Goal: Navigation & Orientation: Find specific page/section

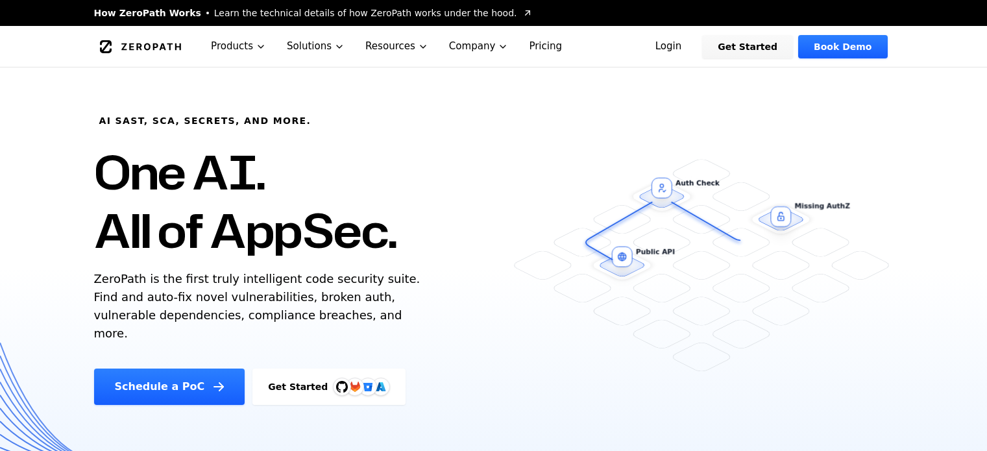
scroll to position [65, 0]
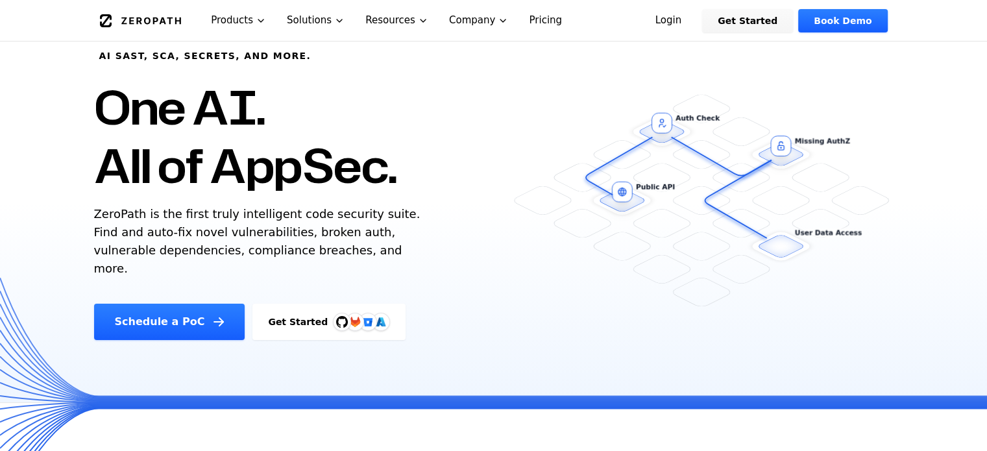
click at [304, 310] on link "Get Started" at bounding box center [328, 322] width 153 height 36
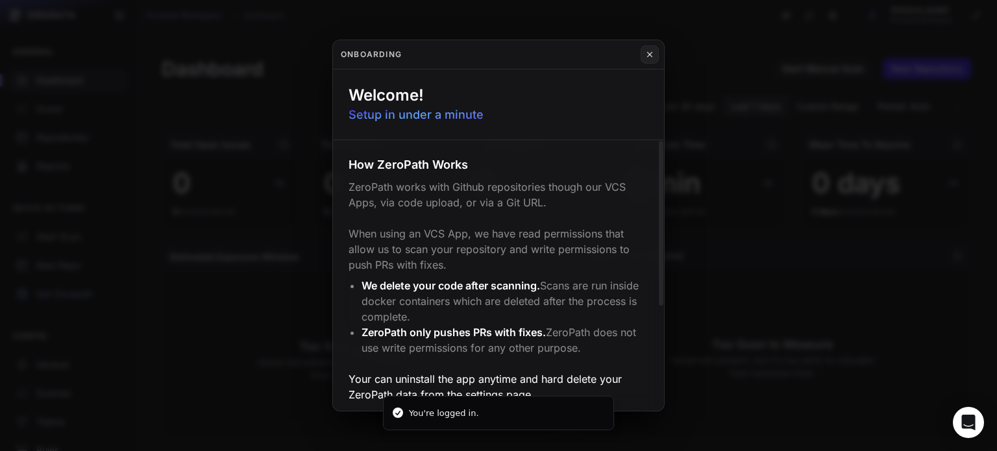
click at [640, 56] on div "Onboarding" at bounding box center [498, 54] width 331 height 29
click at [641, 56] on button at bounding box center [650, 54] width 18 height 18
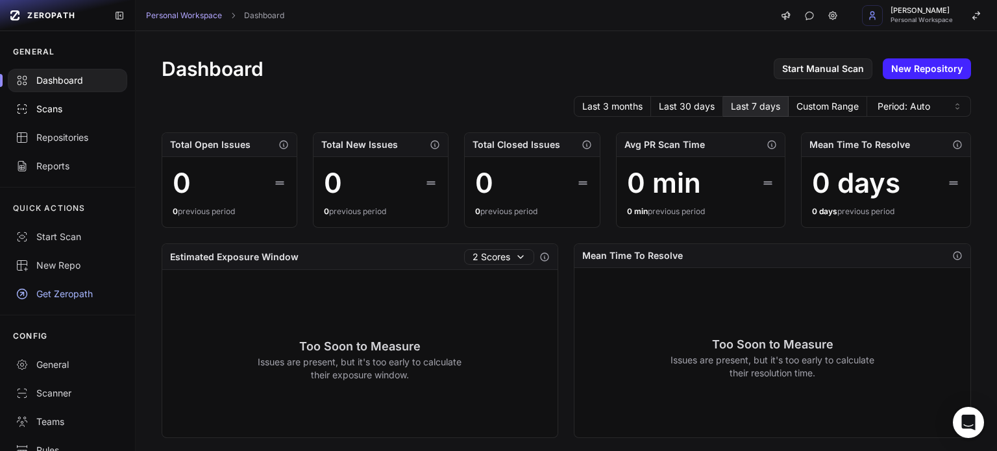
click at [65, 119] on link "Scans" at bounding box center [67, 109] width 135 height 29
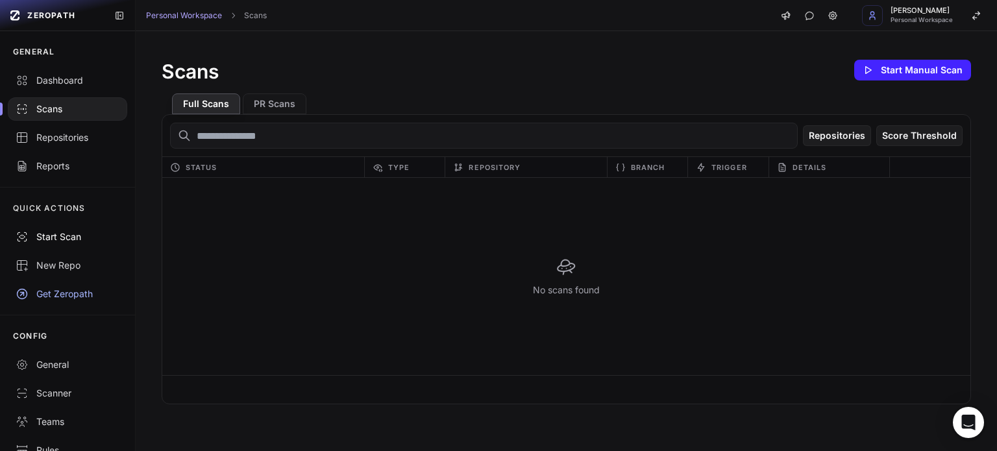
click at [77, 235] on div "Start Scan" at bounding box center [68, 236] width 104 height 13
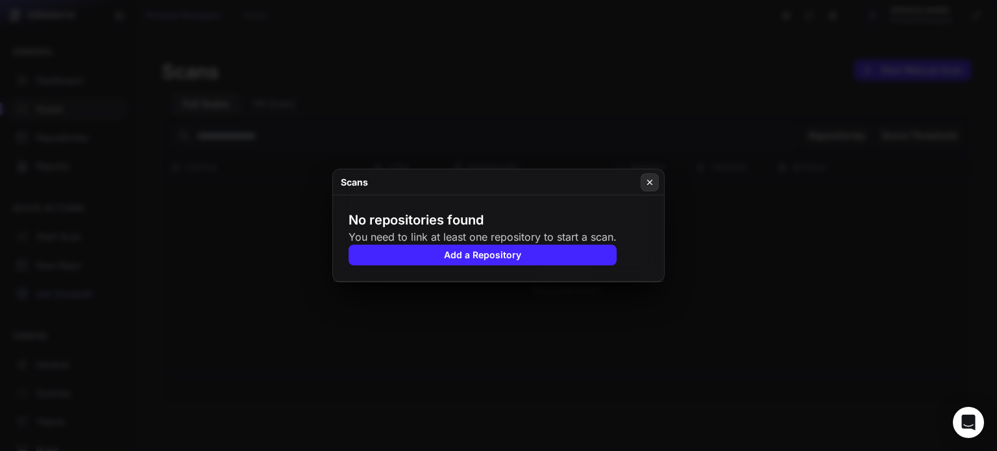
click at [652, 175] on button at bounding box center [650, 182] width 18 height 18
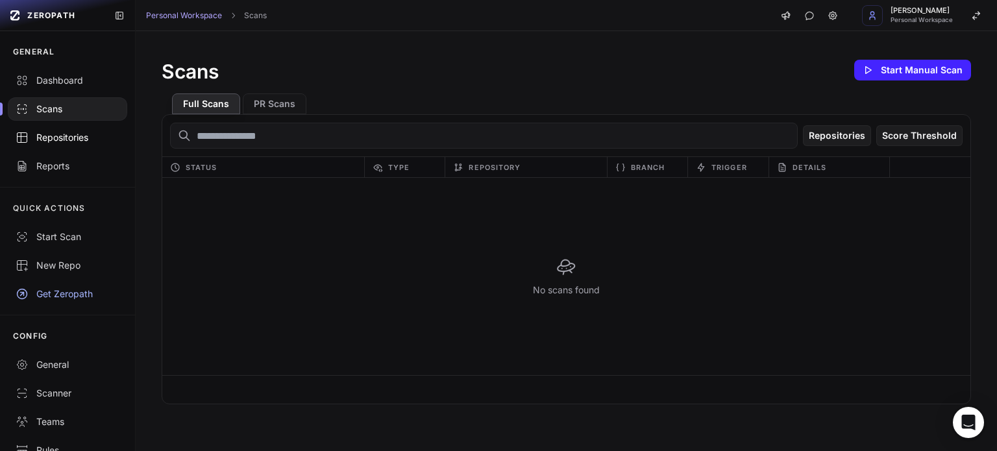
click at [64, 145] on link "Repositories" at bounding box center [67, 137] width 135 height 29
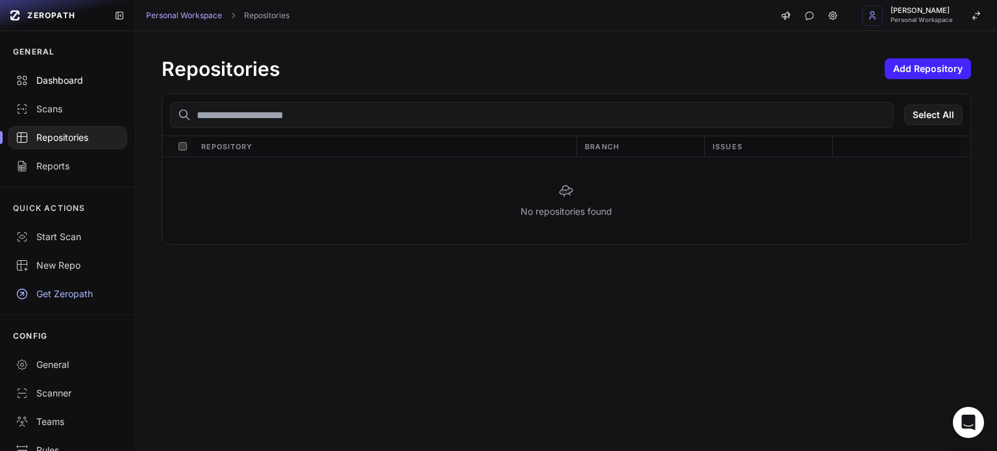
click at [70, 85] on div "Dashboard" at bounding box center [68, 80] width 104 height 13
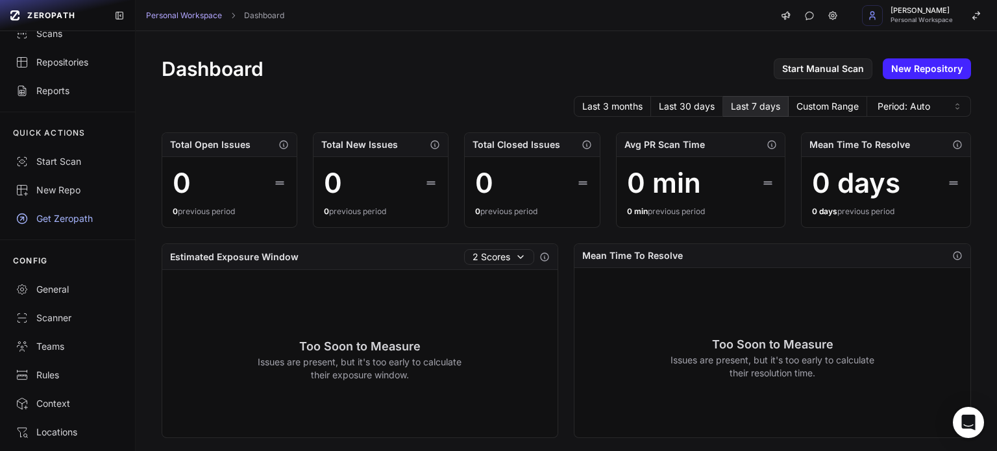
scroll to position [147, 0]
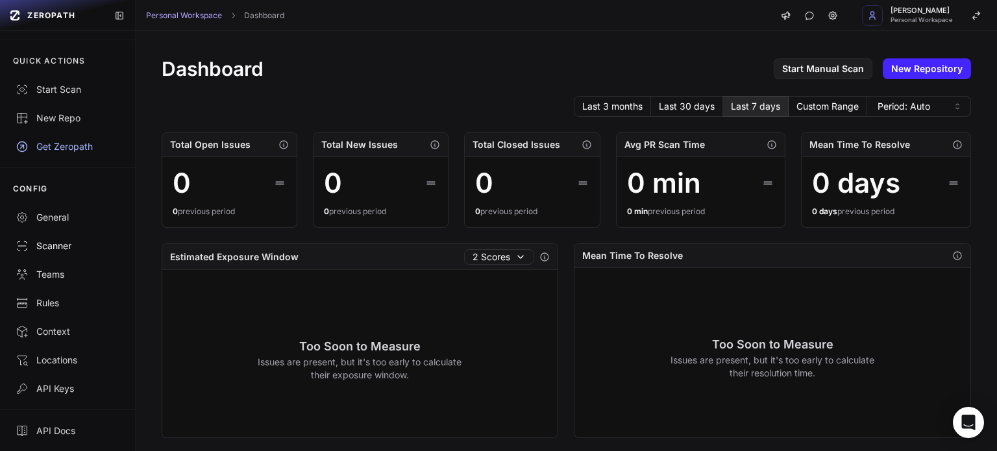
click at [66, 238] on link "Scanner" at bounding box center [67, 246] width 135 height 29
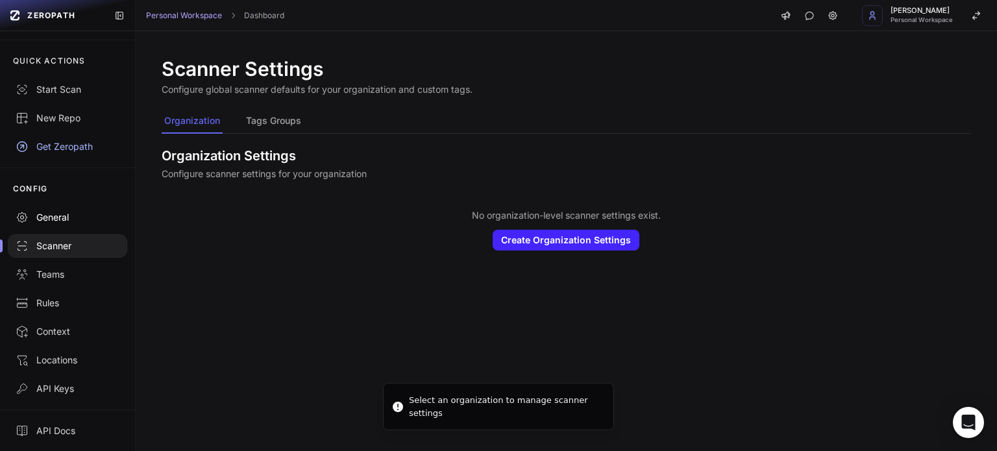
click at [71, 215] on div "General" at bounding box center [68, 217] width 104 height 13
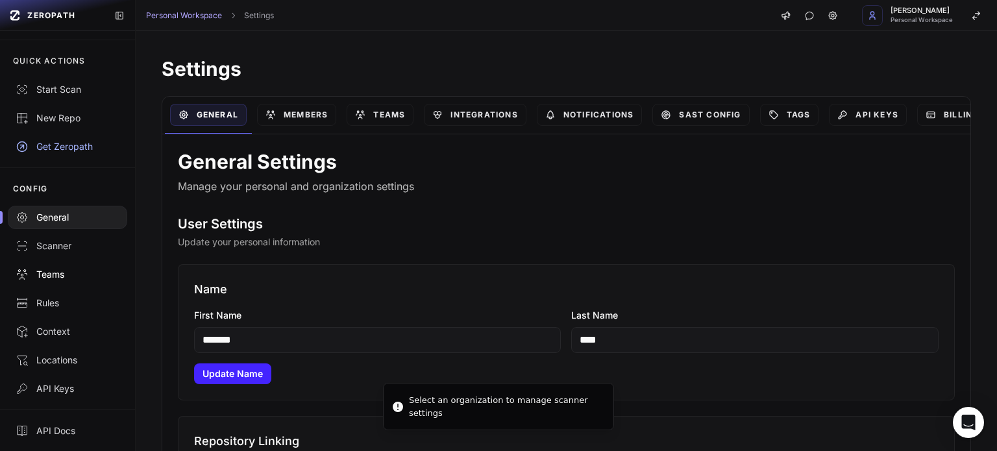
click at [71, 272] on div "Teams" at bounding box center [68, 274] width 104 height 13
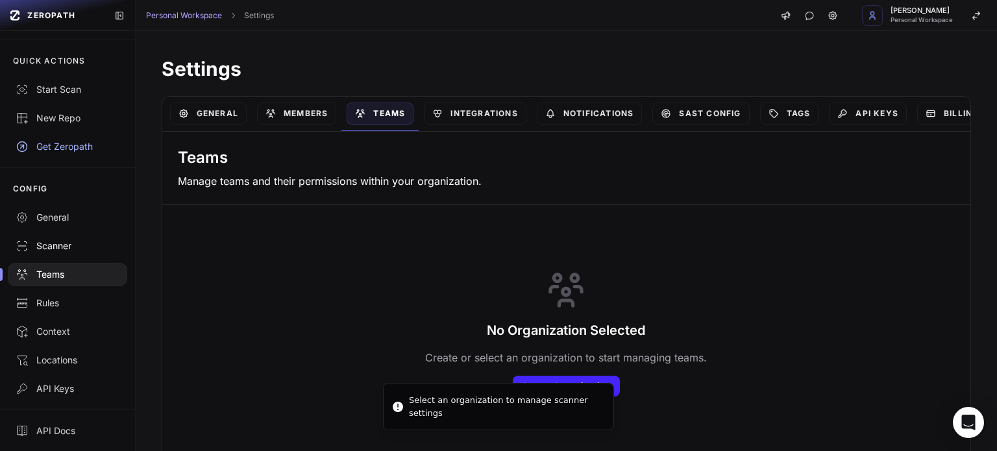
click at [75, 253] on link "Scanner" at bounding box center [67, 246] width 135 height 29
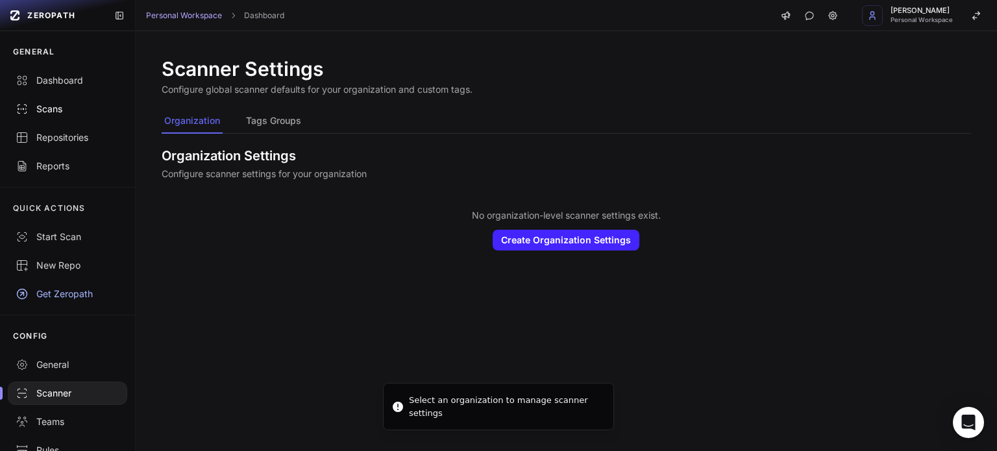
click at [23, 111] on icon at bounding box center [22, 109] width 13 height 13
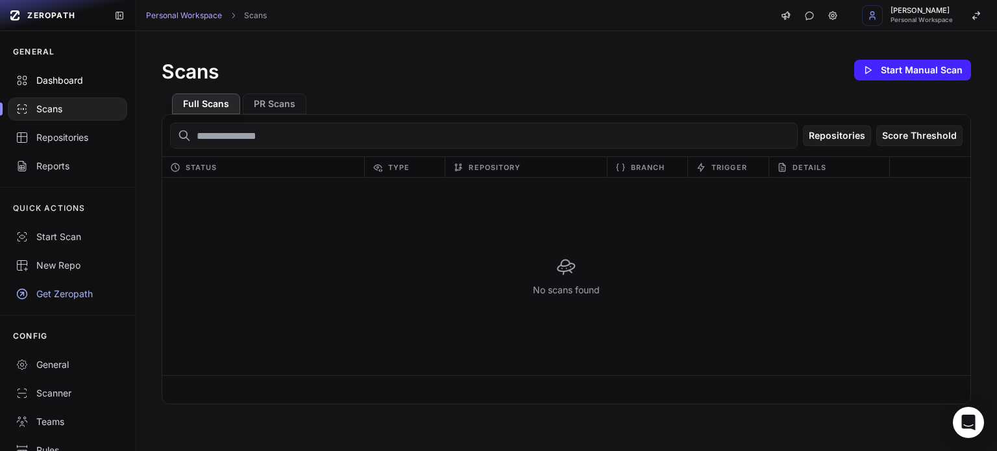
click at [45, 82] on div "Dashboard" at bounding box center [68, 80] width 104 height 13
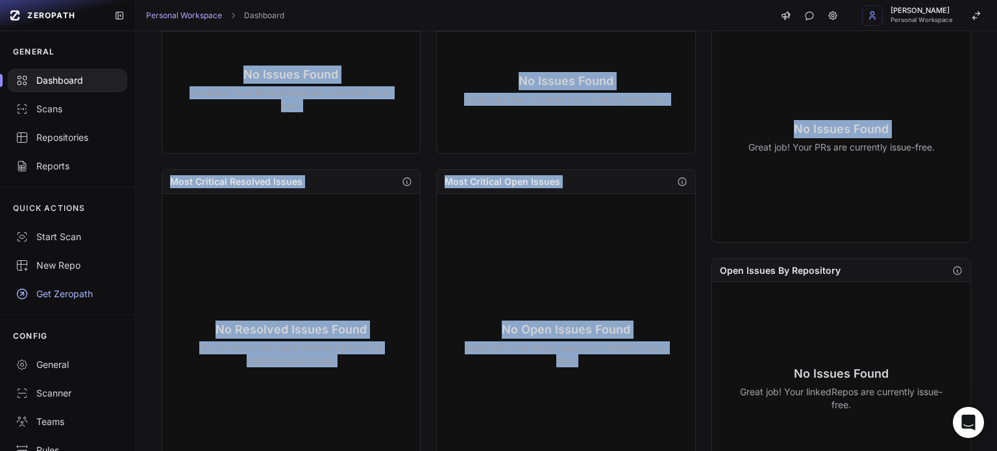
scroll to position [515, 0]
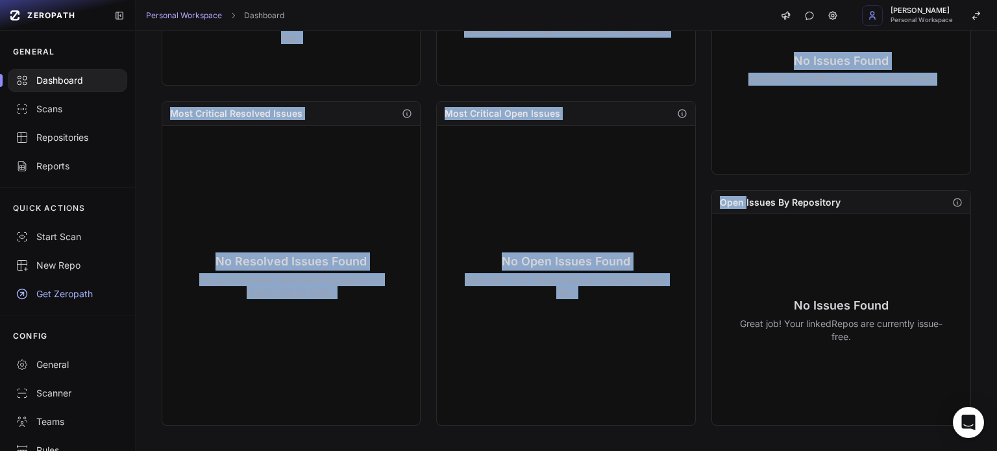
drag, startPoint x: 152, startPoint y: 143, endPoint x: 695, endPoint y: 256, distance: 555.0
click at [631, 307] on div "No Open Issues Found Great job! Your linked repos are currently issue-free." at bounding box center [566, 275] width 243 height 278
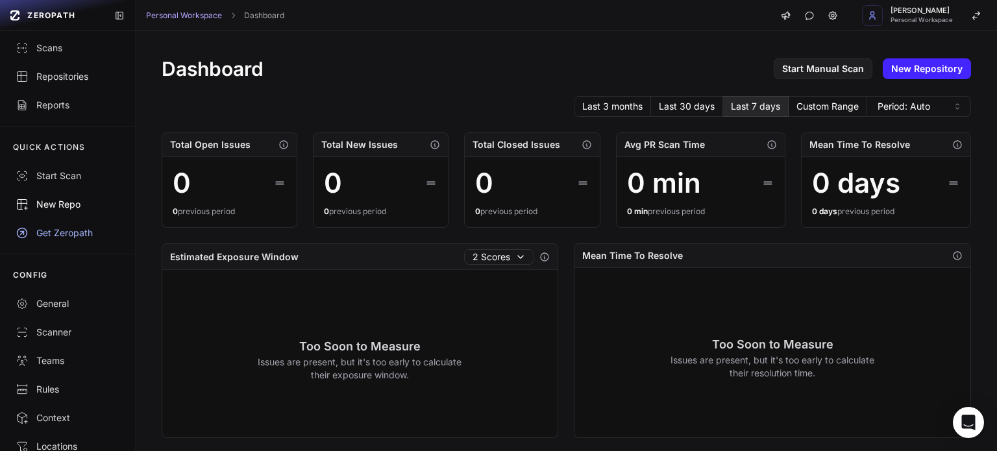
scroll to position [147, 0]
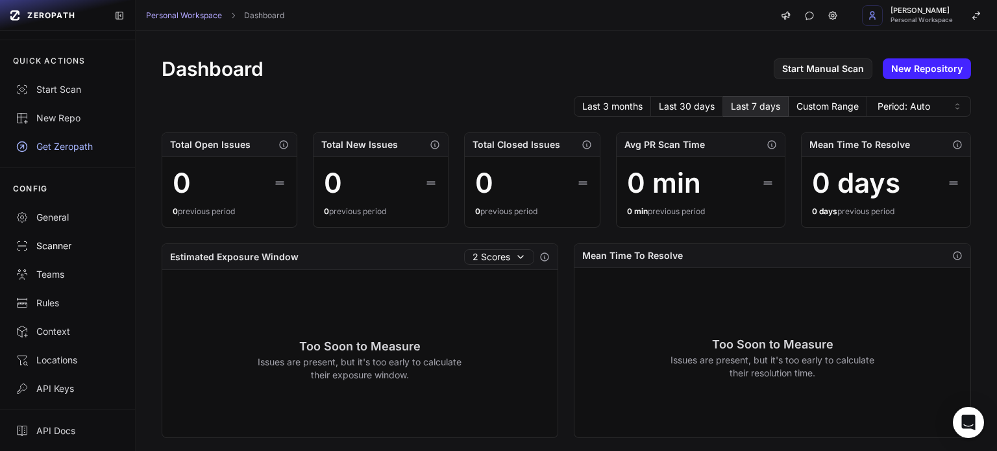
click at [71, 257] on link "Scanner" at bounding box center [67, 246] width 135 height 29
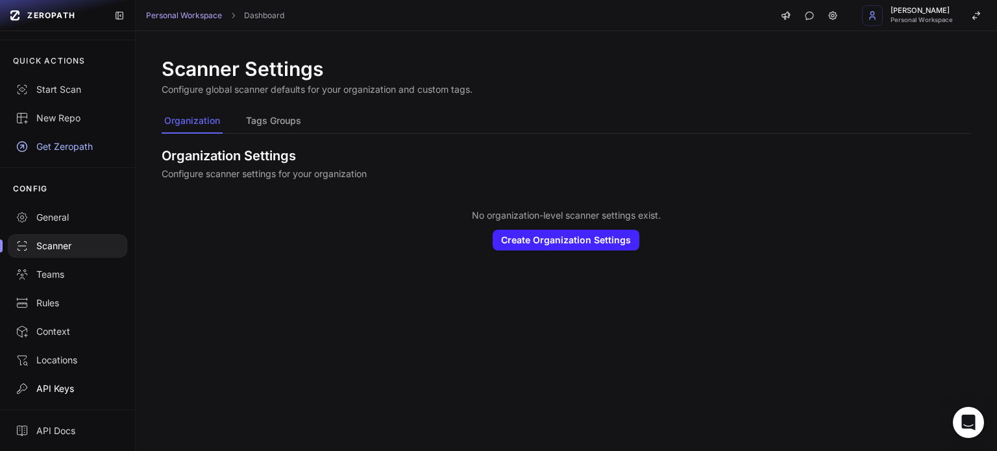
click at [75, 393] on div "API Keys" at bounding box center [68, 388] width 104 height 13
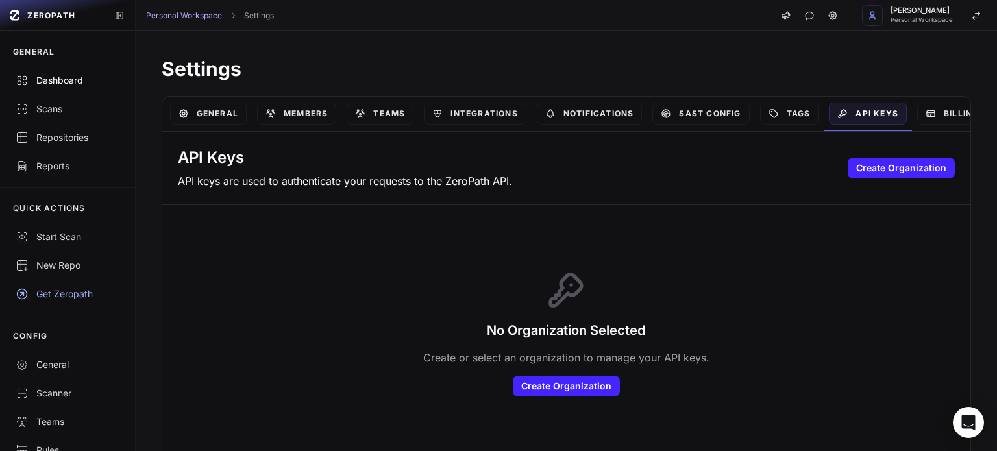
click at [56, 92] on link "Dashboard" at bounding box center [67, 80] width 135 height 29
